Goal: Download file/media

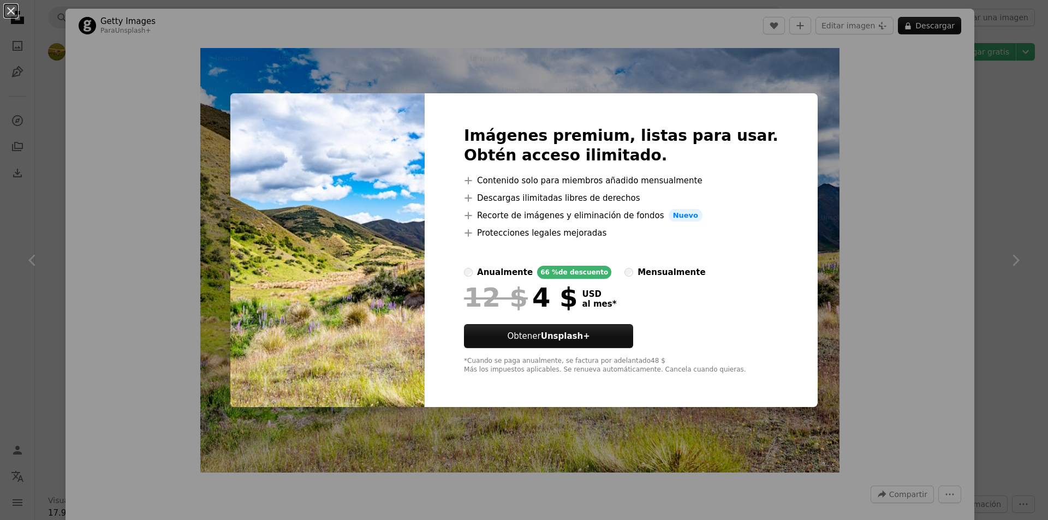
scroll to position [873, 0]
click at [838, 145] on div "An X shape Imágenes premium, listas para usar. Obtén acceso ilimitado. A plus s…" at bounding box center [524, 260] width 1048 height 520
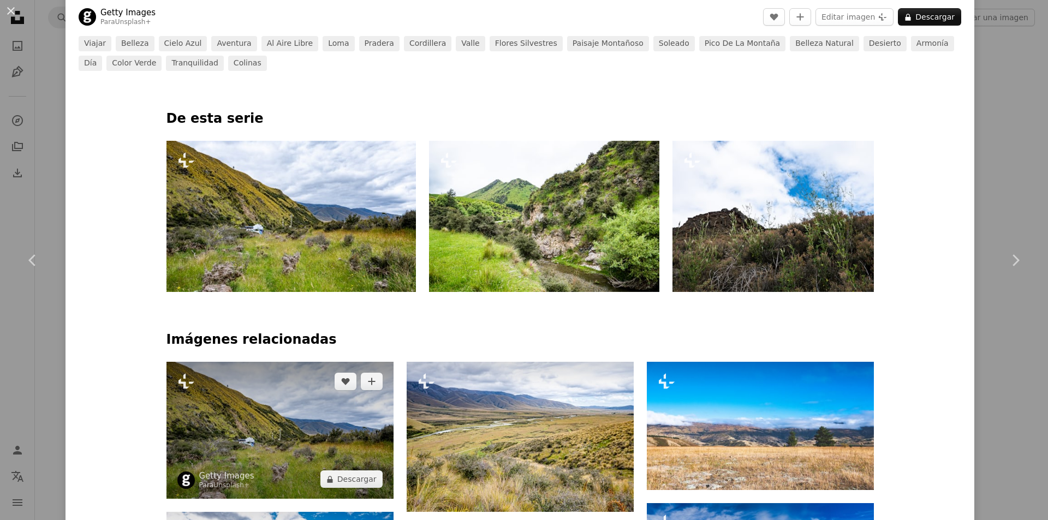
scroll to position [546, 0]
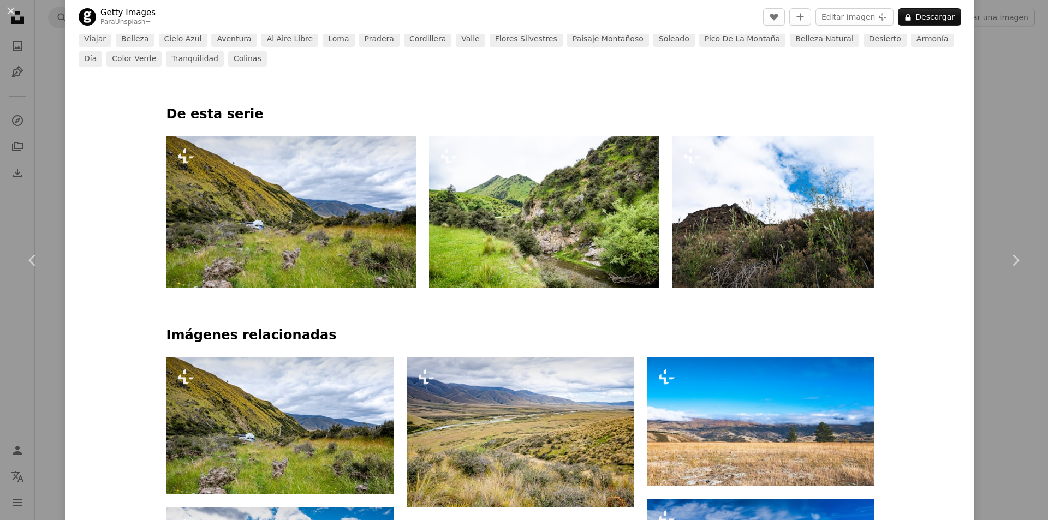
click at [302, 194] on img at bounding box center [291, 211] width 250 height 151
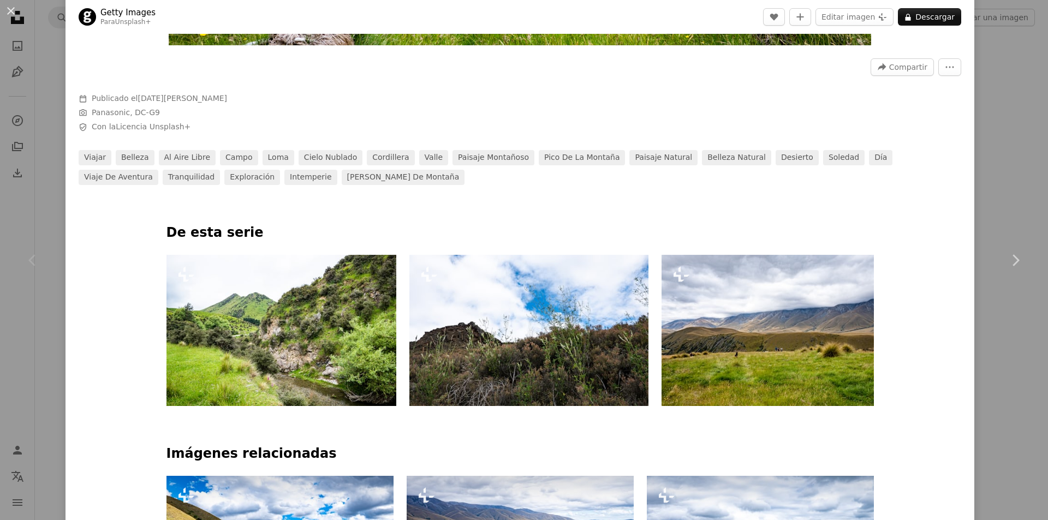
scroll to position [437, 0]
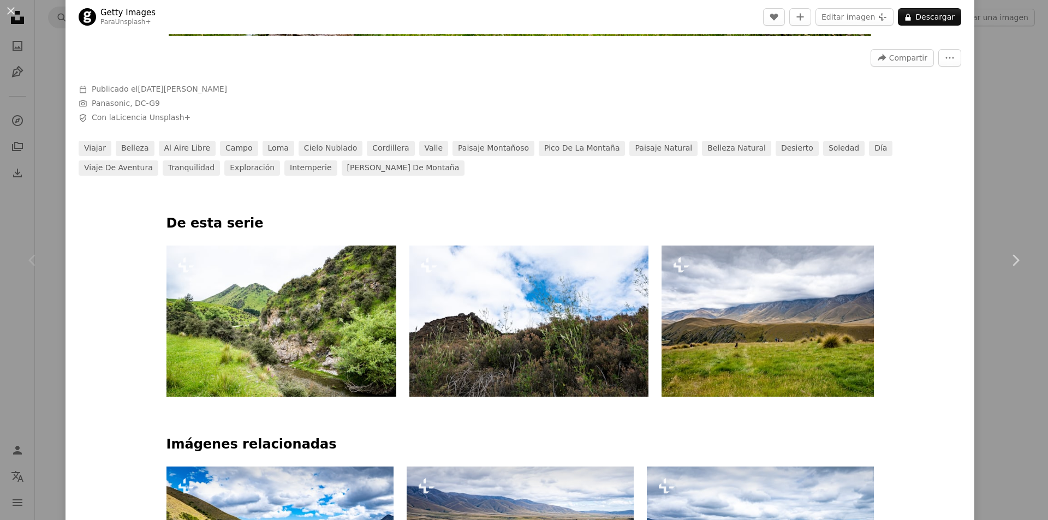
click at [783, 361] on img at bounding box center [783, 321] width 243 height 151
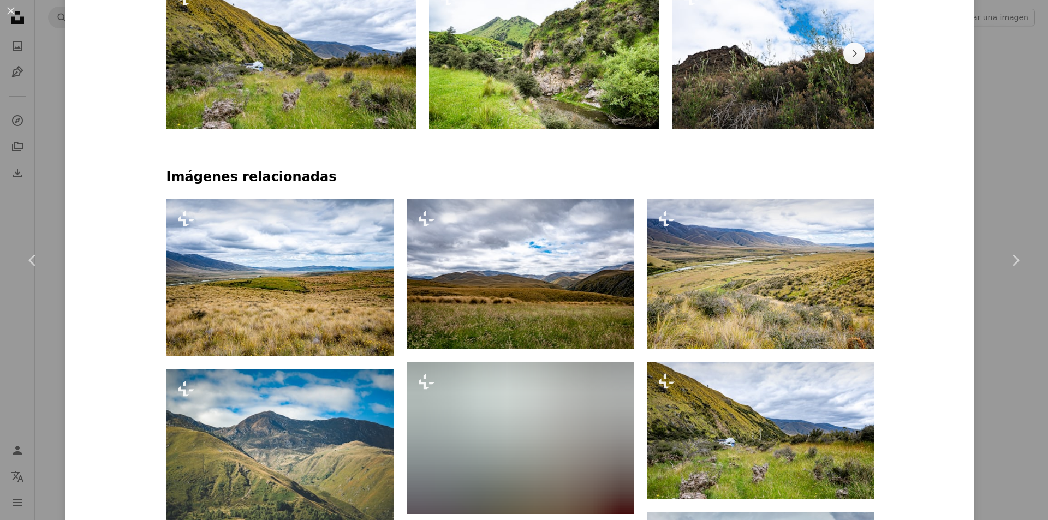
scroll to position [710, 0]
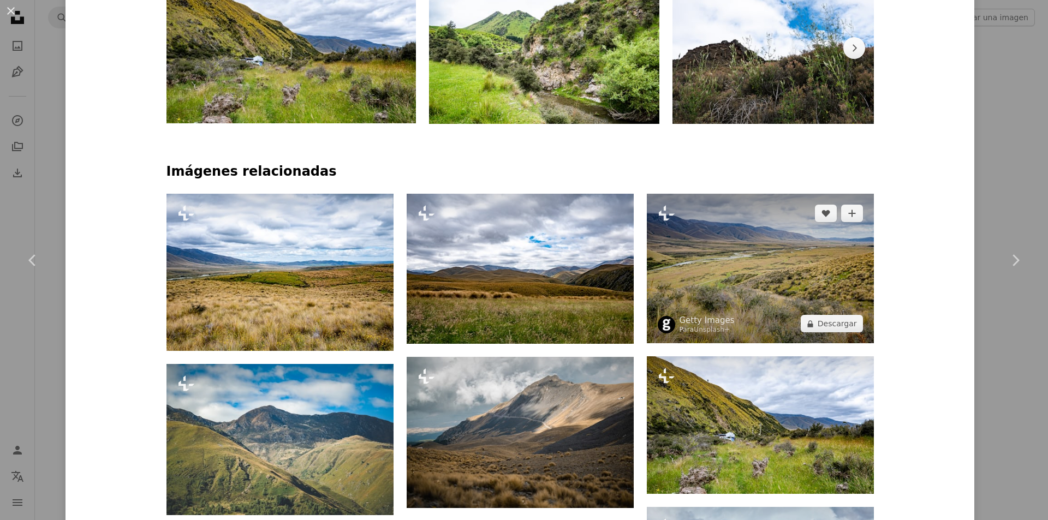
click at [758, 282] on img at bounding box center [760, 269] width 227 height 150
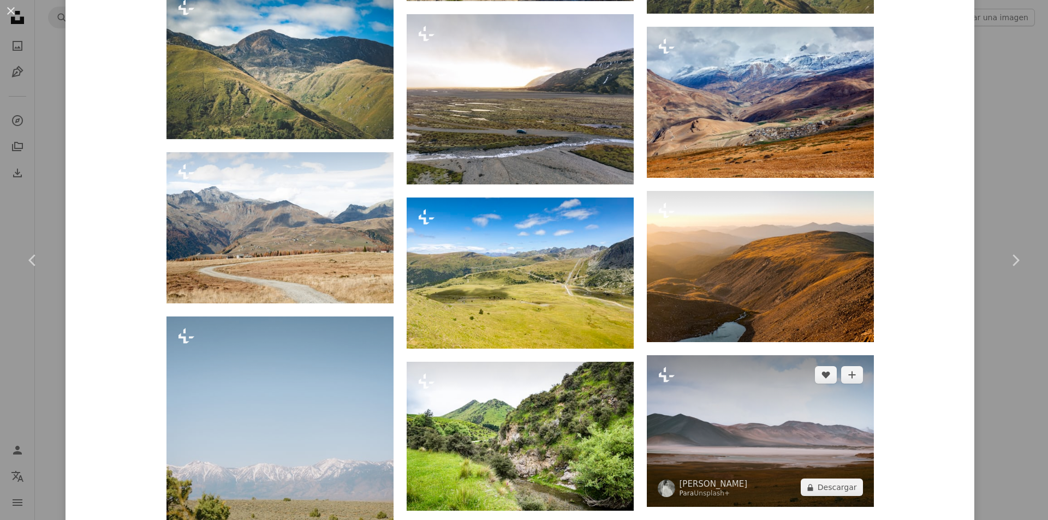
scroll to position [2005, 0]
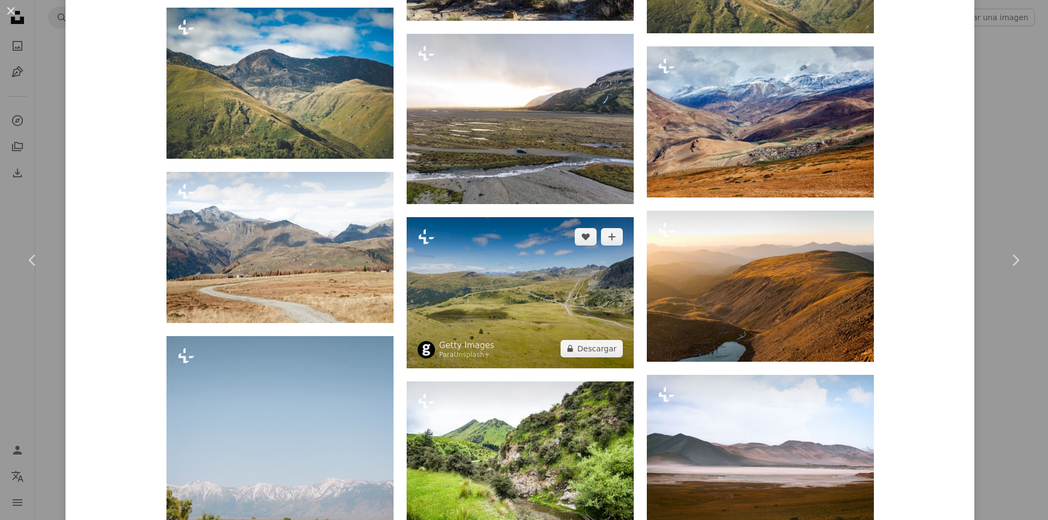
click at [542, 333] on img at bounding box center [520, 292] width 227 height 151
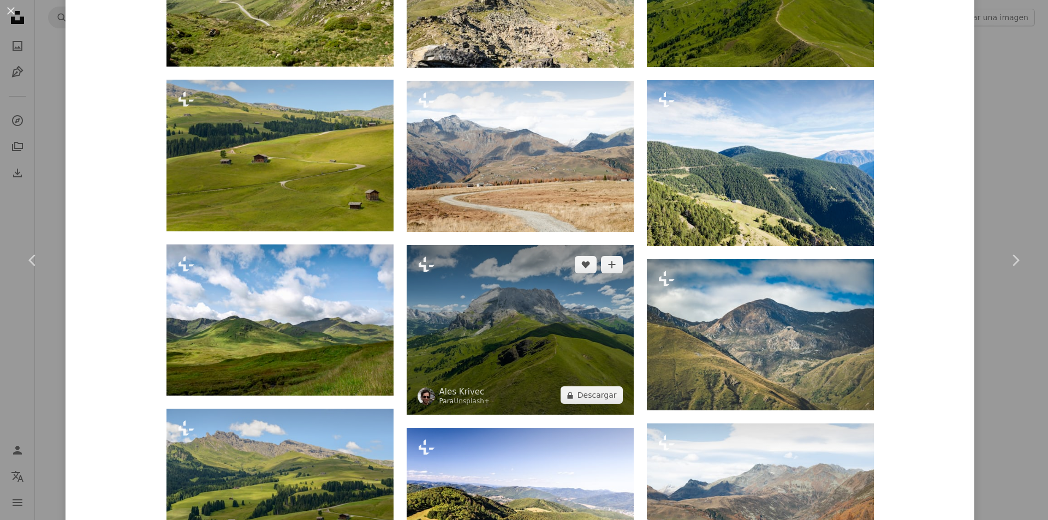
scroll to position [983, 0]
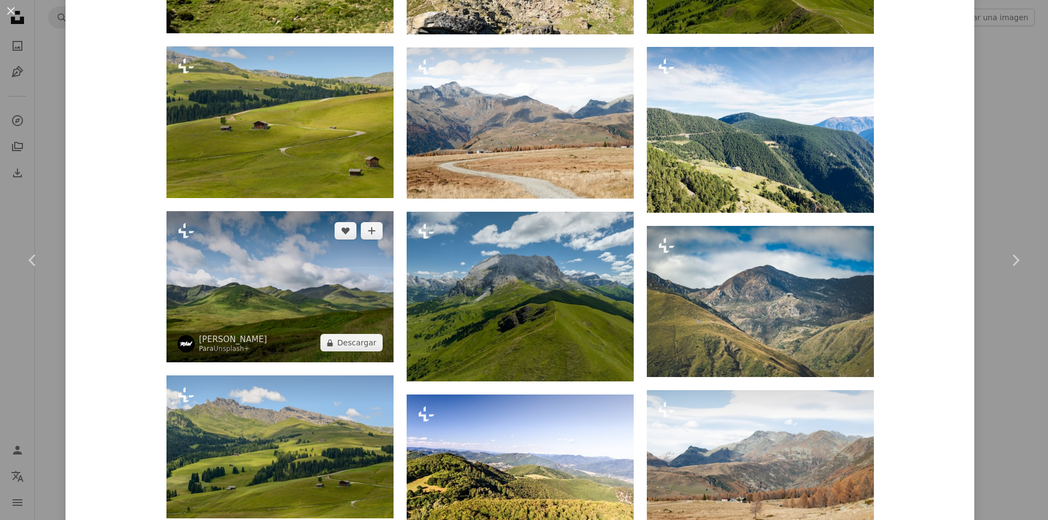
click at [326, 305] on img at bounding box center [279, 286] width 227 height 151
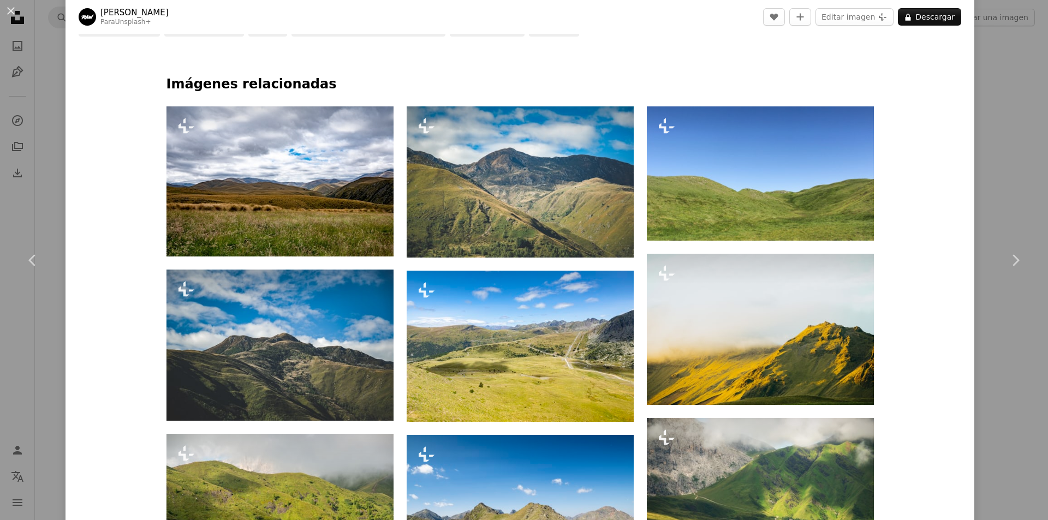
scroll to position [600, 0]
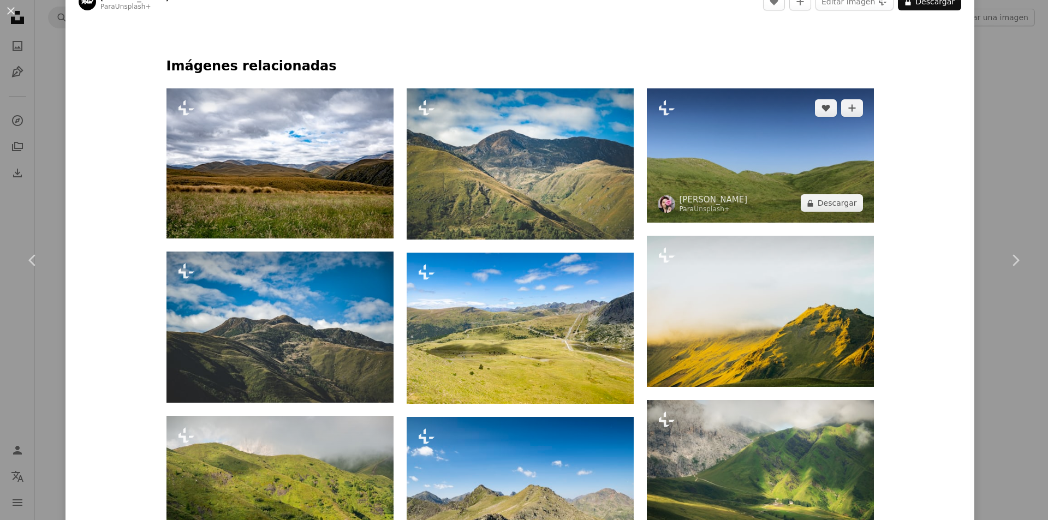
click at [764, 182] on img at bounding box center [760, 155] width 227 height 134
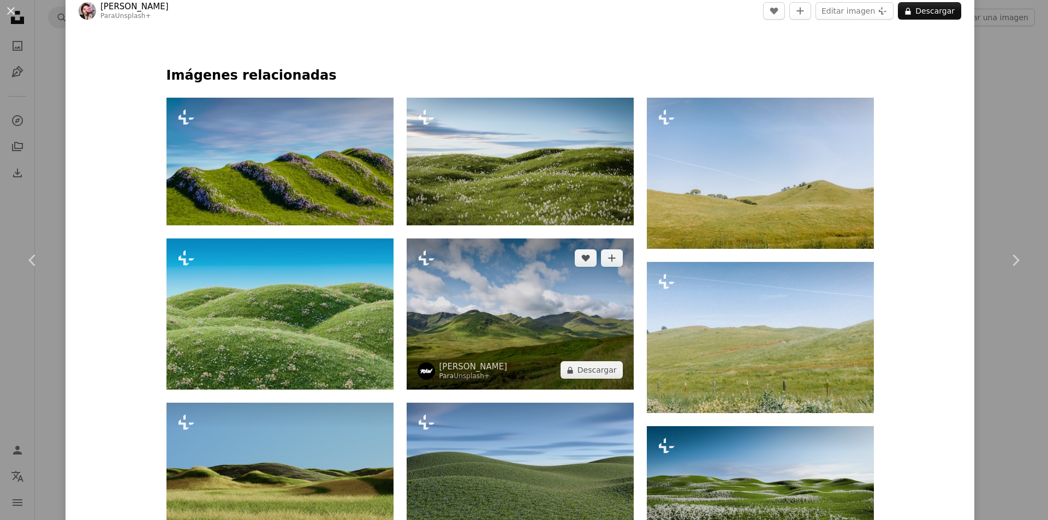
scroll to position [600, 0]
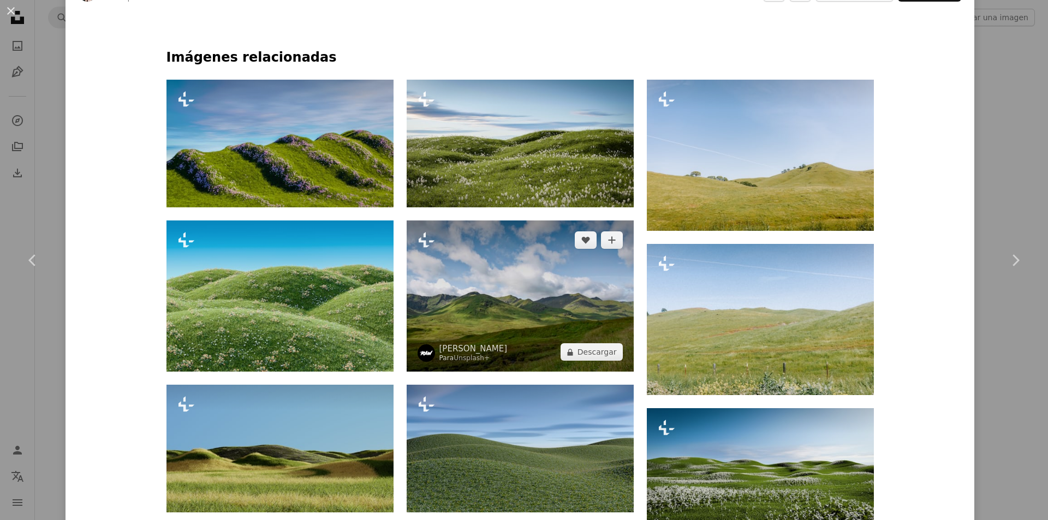
click at [509, 280] on img at bounding box center [520, 296] width 227 height 151
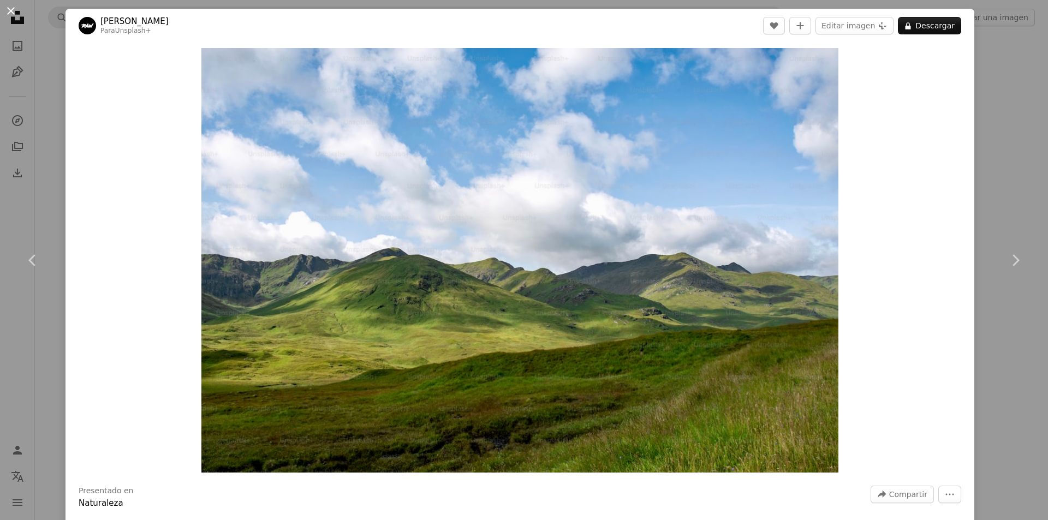
click at [11, 14] on button "An X shape" at bounding box center [10, 10] width 13 height 13
